Goal: Information Seeking & Learning: Learn about a topic

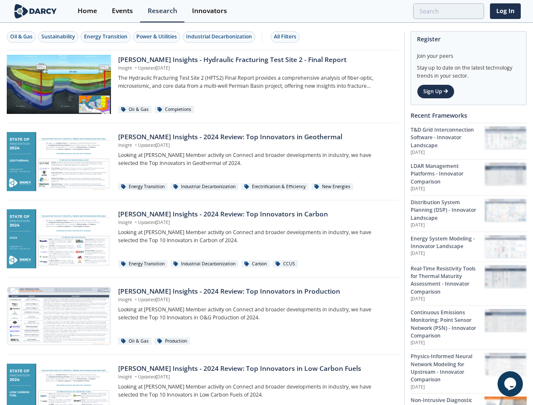
click at [22, 37] on div "Oil & Gas" at bounding box center [21, 37] width 22 height 8
click at [59, 37] on div "Sustainability" at bounding box center [58, 37] width 34 height 8
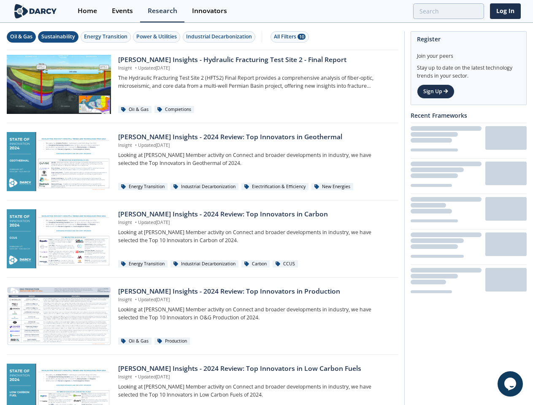
click at [106, 37] on div "Energy Transition" at bounding box center [105, 37] width 43 height 8
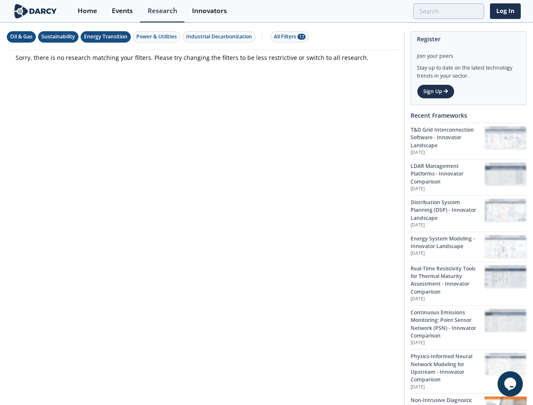
click at [158, 37] on div "Power & Utilities" at bounding box center [156, 37] width 41 height 8
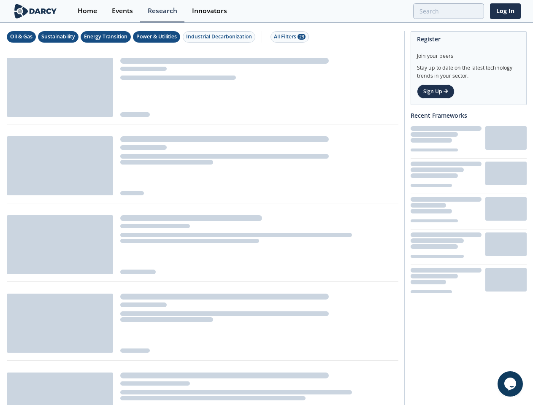
click at [220, 37] on div "Industrial Decarbonization" at bounding box center [219, 37] width 66 height 8
